Goal: Navigation & Orientation: Find specific page/section

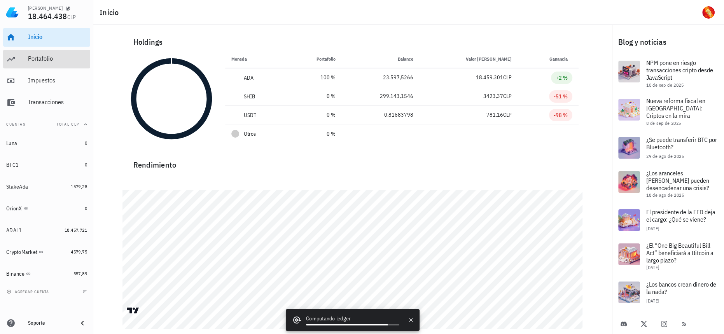
click at [40, 56] on div "Portafolio" at bounding box center [57, 58] width 59 height 7
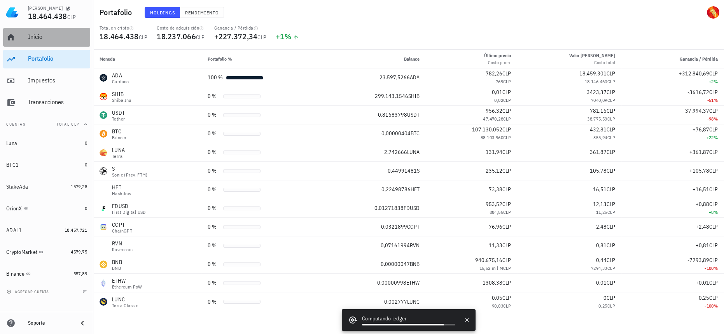
click at [48, 42] on div "Inicio" at bounding box center [57, 36] width 59 height 17
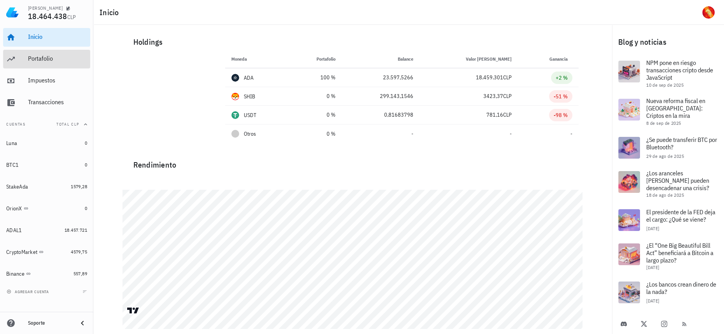
click at [46, 50] on link "Portafolio" at bounding box center [46, 59] width 87 height 19
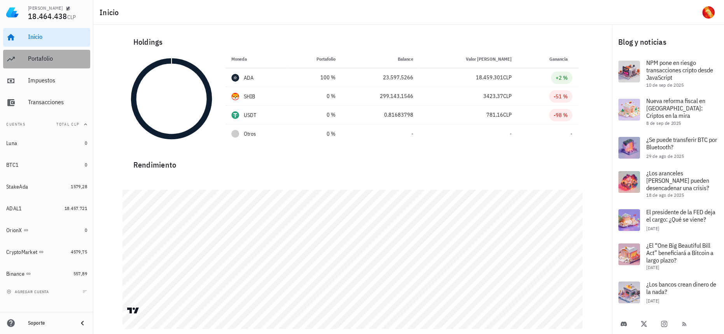
click at [61, 54] on div "Portafolio" at bounding box center [57, 58] width 59 height 17
